Goal: Register for event/course

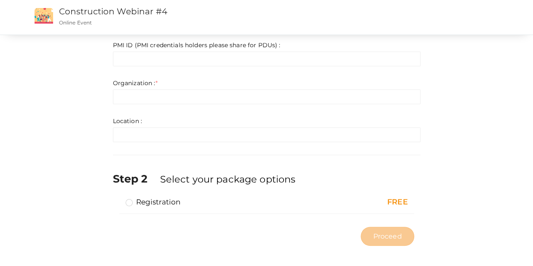
scroll to position [199, 0]
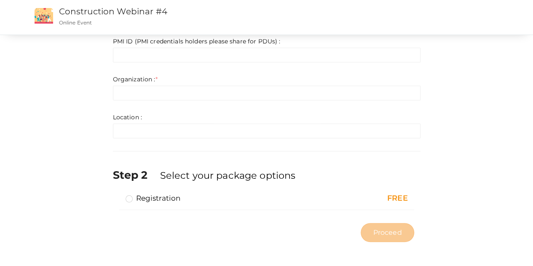
click at [127, 198] on label "Registration" at bounding box center [153, 198] width 55 height 10
click at [117, 195] on input "Registration" at bounding box center [117, 195] width 0 height 0
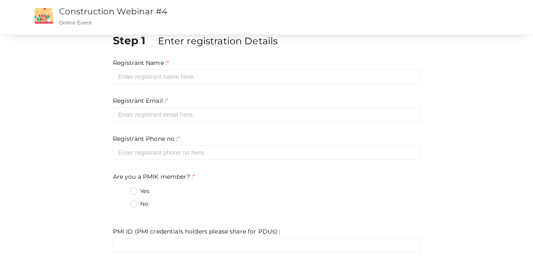
scroll to position [0, 0]
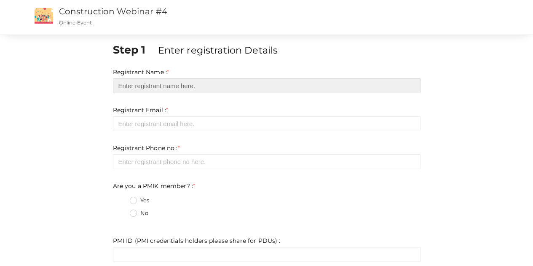
click at [150, 86] on input "text" at bounding box center [267, 85] width 308 height 15
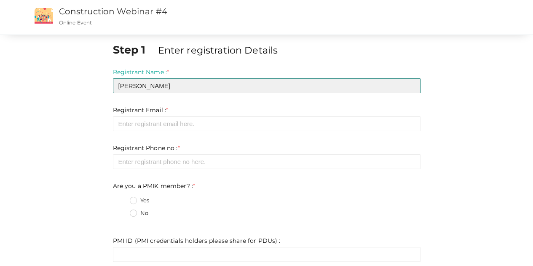
type input "[PERSON_NAME]"
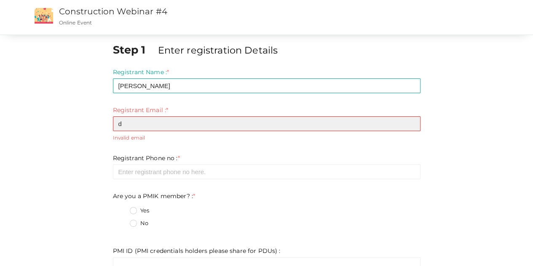
type input "[EMAIL_ADDRESS][DOMAIN_NAME]"
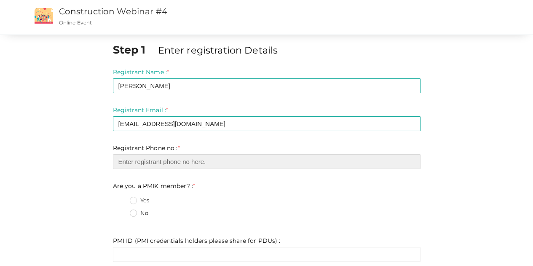
click at [192, 162] on input "number" at bounding box center [267, 161] width 308 height 15
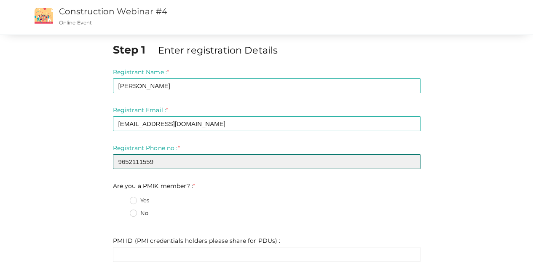
type input "9652111559"
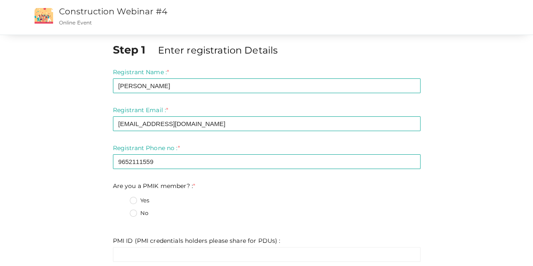
click at [134, 213] on label "No" at bounding box center [139, 213] width 19 height 8
click at [121, 211] on member\?\+1 "No" at bounding box center [121, 211] width 0 height 0
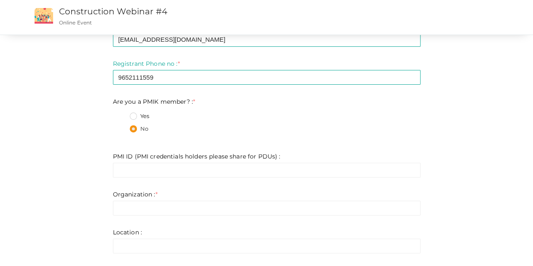
scroll to position [126, 0]
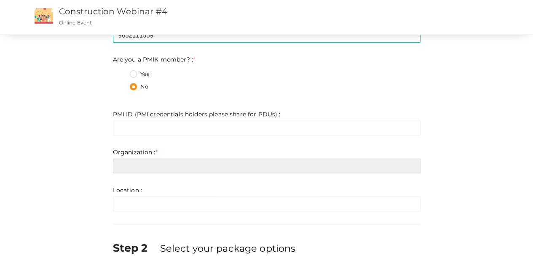
click at [157, 167] on input "text" at bounding box center [267, 166] width 308 height 15
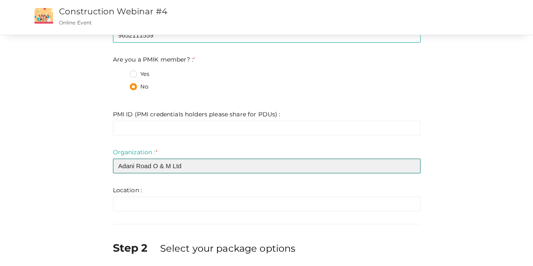
type input "Adani Road O & M Ltd"
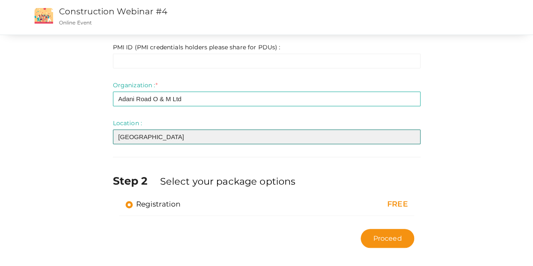
scroll to position [199, 0]
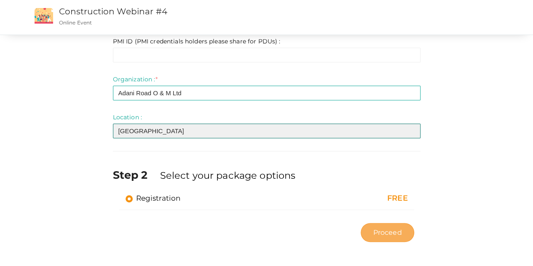
type input "[GEOGRAPHIC_DATA]"
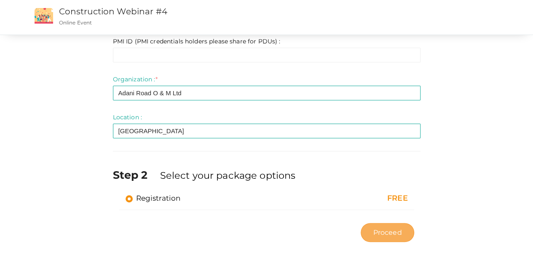
click at [388, 230] on span "Proceed" at bounding box center [387, 233] width 29 height 10
type input "N/A"
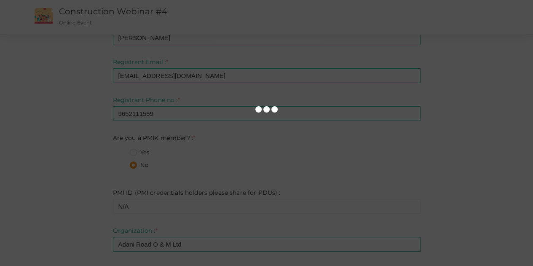
scroll to position [31, 0]
